Goal: Task Accomplishment & Management: Manage account settings

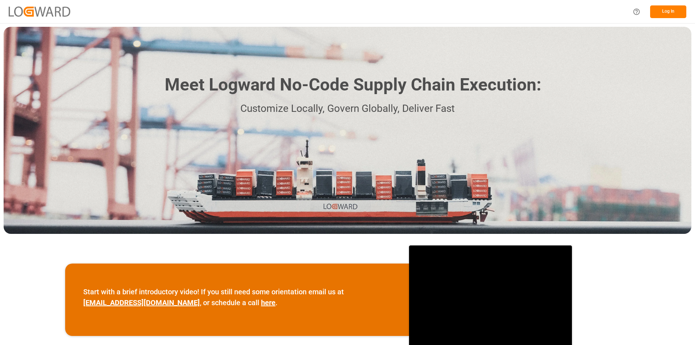
click at [666, 10] on button "Log In" at bounding box center [668, 11] width 36 height 13
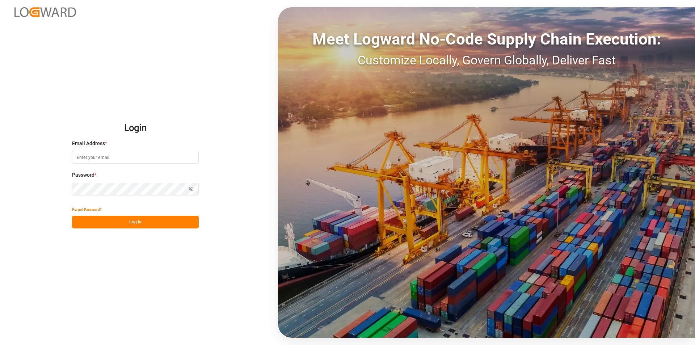
click at [116, 157] on input at bounding box center [135, 157] width 127 height 13
click at [97, 156] on input at bounding box center [135, 157] width 127 height 13
paste input "[PERSON_NAME][EMAIL_ADDRESS][PERSON_NAME][DOMAIN_NAME]"
type input "[PERSON_NAME][EMAIL_ADDRESS][PERSON_NAME][DOMAIN_NAME]"
click at [47, 187] on div "Login Email Address * [PERSON_NAME][EMAIL_ADDRESS][PERSON_NAME][DOMAIN_NAME] Pa…" at bounding box center [347, 172] width 695 height 345
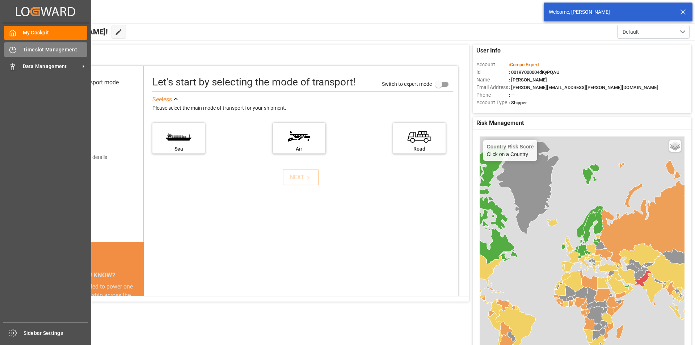
click at [17, 50] on div "Timeslot Management Timeslot Management" at bounding box center [45, 49] width 83 height 14
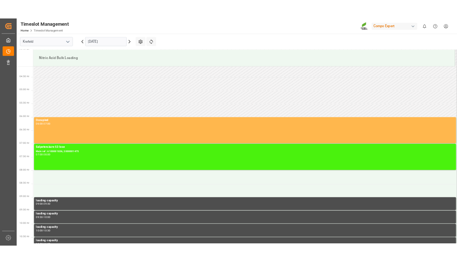
scroll to position [158, 0]
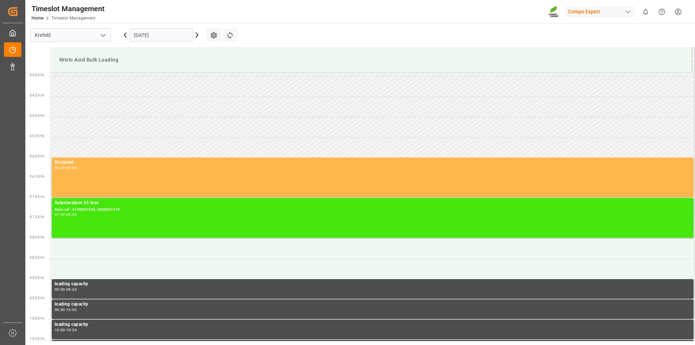
click at [64, 205] on div "Salpetersäure 53 lose" at bounding box center [373, 202] width 636 height 7
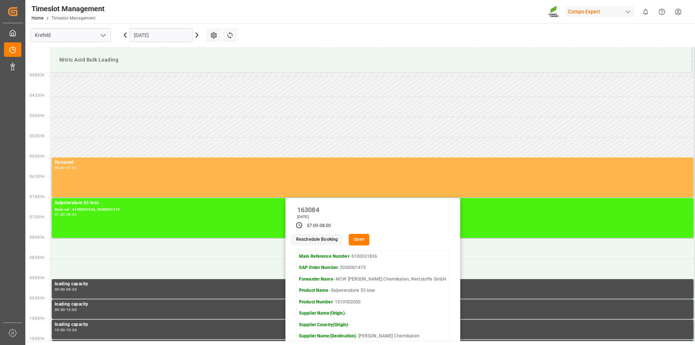
click at [369, 238] on button "Open" at bounding box center [358, 240] width 21 height 12
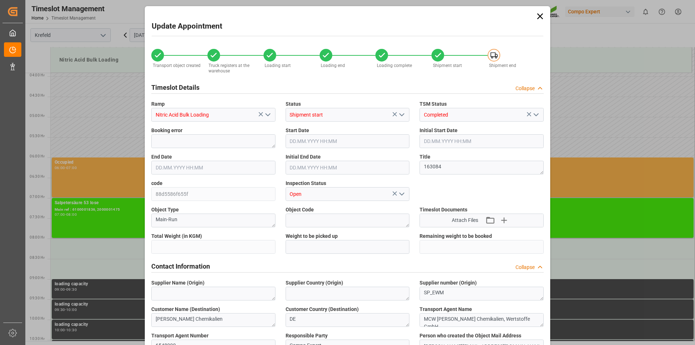
type input "6820"
type input "0"
type input "[DATE] 07:00"
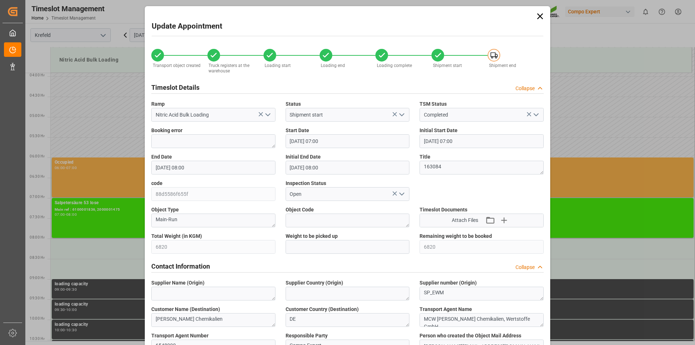
type input "[DATE] 08:00"
type input "[DATE] 14:13"
type input "[DATE] 08:31"
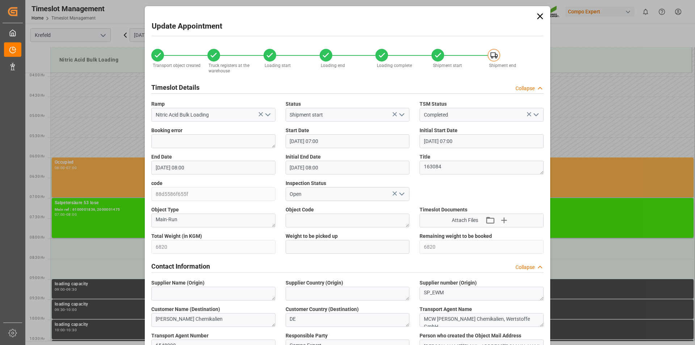
type input "[DATE] 08:31"
type input "[DATE] 08:32"
type input "[DATE] 07:30"
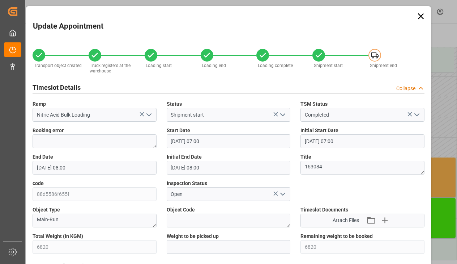
click at [423, 17] on icon at bounding box center [421, 16] width 10 height 10
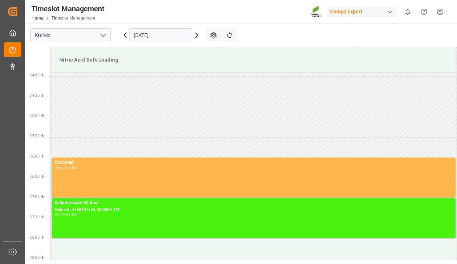
click at [438, 12] on html "Created by potrace 1.15, written by [PERSON_NAME] [DATE]-[DATE] Created by potr…" at bounding box center [228, 132] width 457 height 264
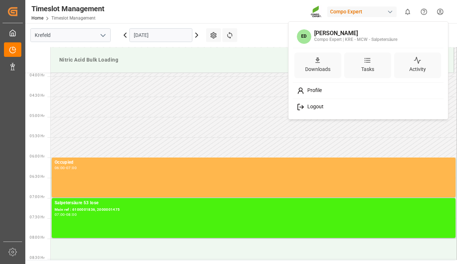
drag, startPoint x: 315, startPoint y: 105, endPoint x: 390, endPoint y: 23, distance: 110.6
click at [317, 105] on span "Logout" at bounding box center [314, 106] width 19 height 7
